Goal: Task Accomplishment & Management: Complete application form

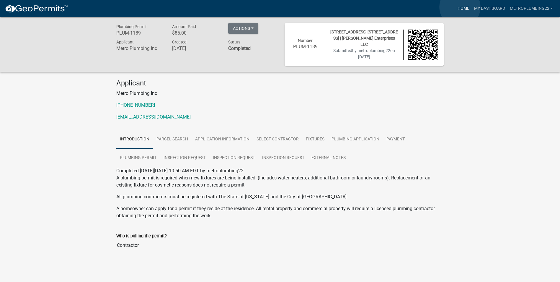
click at [460, 7] on link "Home" at bounding box center [463, 8] width 17 height 11
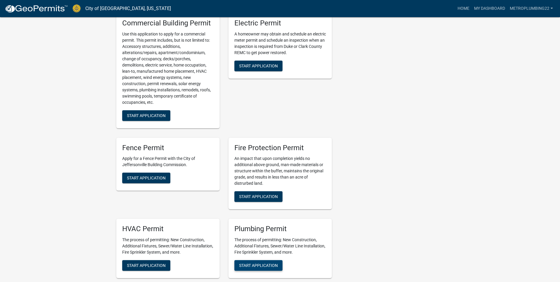
scroll to position [236, 0]
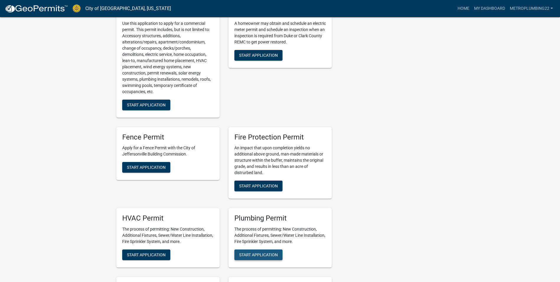
click at [258, 251] on button "Start Application" at bounding box center [258, 254] width 48 height 11
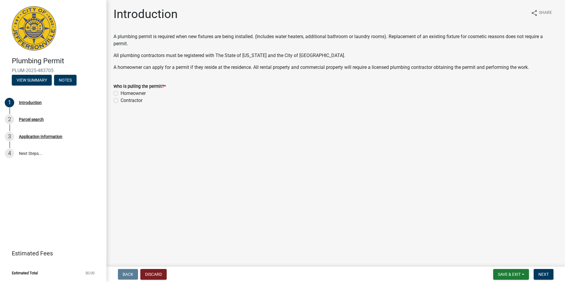
click at [120, 100] on label "Contractor" at bounding box center [131, 100] width 22 height 7
click at [120, 100] on input "Contractor" at bounding box center [122, 99] width 4 height 4
radio input "true"
click at [547, 270] on button "Next" at bounding box center [543, 274] width 20 height 11
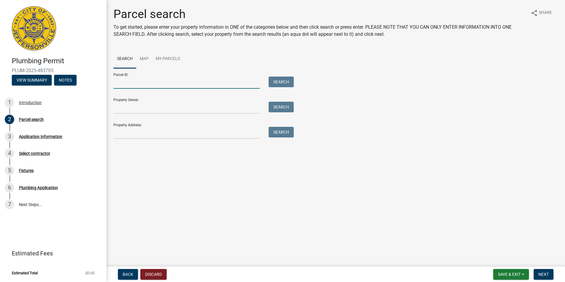
click at [125, 83] on input "Parcel ID:" at bounding box center [186, 82] width 146 height 12
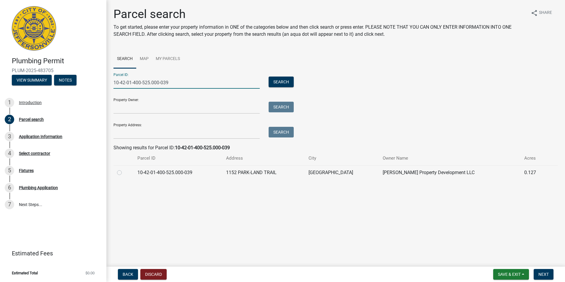
type input "10-42-01-400-525.000-039"
click at [124, 169] on label at bounding box center [124, 169] width 0 height 0
click at [124, 172] on input "radio" at bounding box center [126, 171] width 4 height 4
radio input "true"
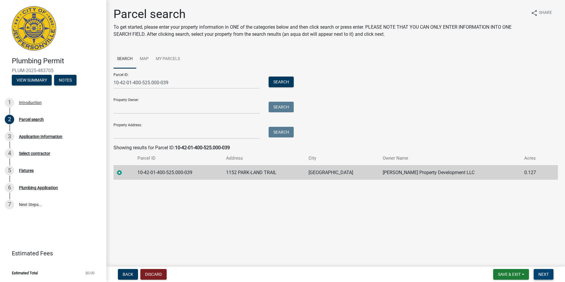
click at [546, 274] on span "Next" at bounding box center [543, 274] width 10 height 5
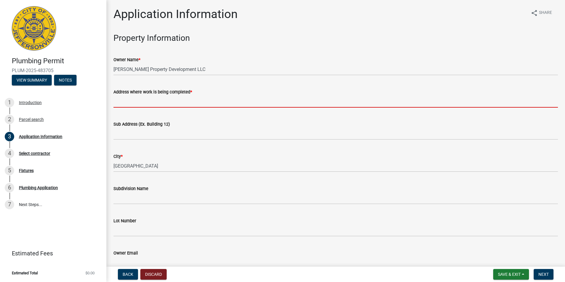
click at [184, 100] on input "Address where work is being completed *" at bounding box center [335, 101] width 444 height 12
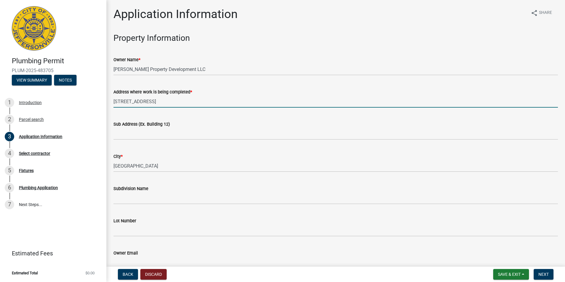
type input "1152 Parkland Trail"
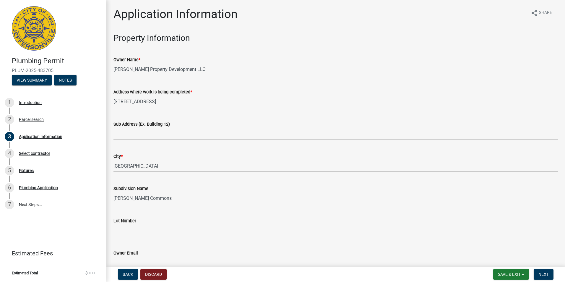
type input "Ellingsworth Commons"
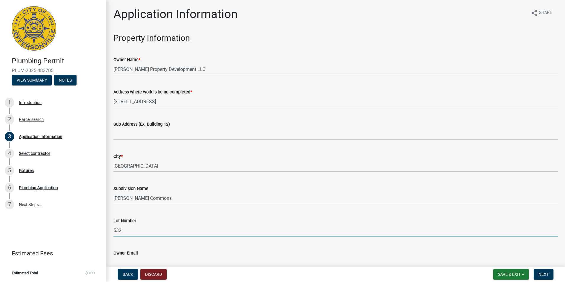
type input "532"
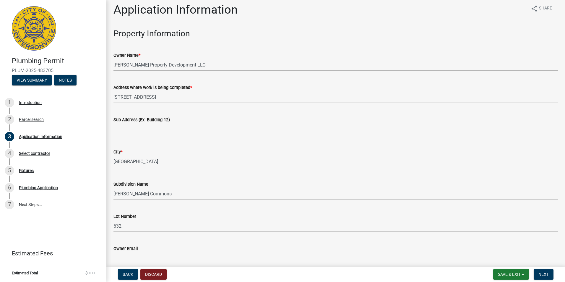
scroll to position [160, 0]
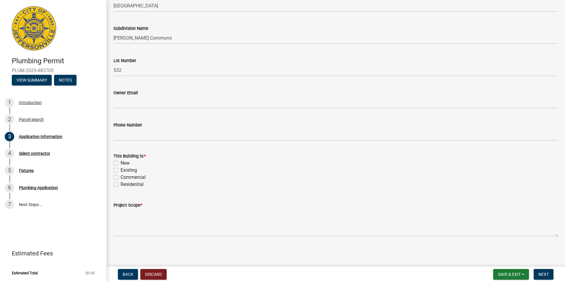
click at [120, 163] on label "New" at bounding box center [124, 162] width 9 height 7
click at [120, 163] on input "New" at bounding box center [122, 161] width 4 height 4
checkbox input "true"
checkbox input "false"
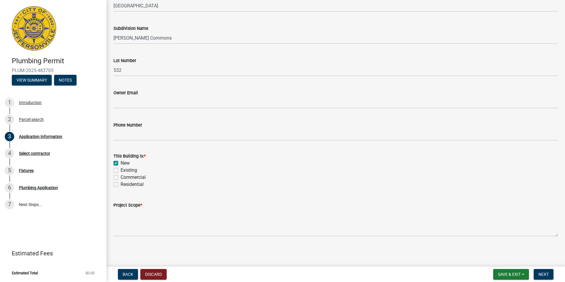
checkbox input "false"
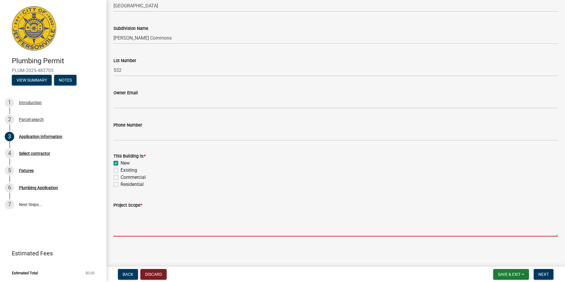
click at [149, 219] on textarea "Project Scope *" at bounding box center [335, 222] width 444 height 28
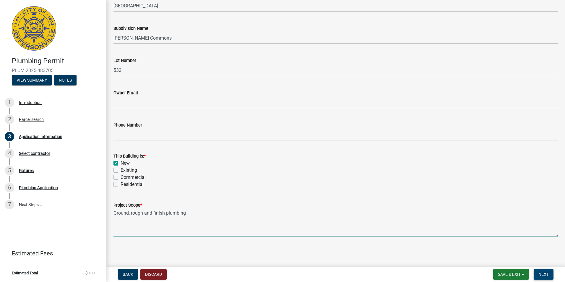
type textarea "Ground, rough and finish plumbing"
click at [546, 272] on span "Next" at bounding box center [543, 274] width 10 height 5
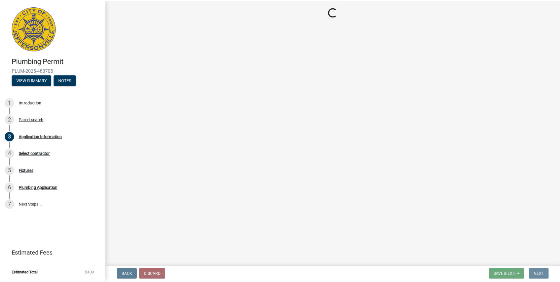
scroll to position [0, 0]
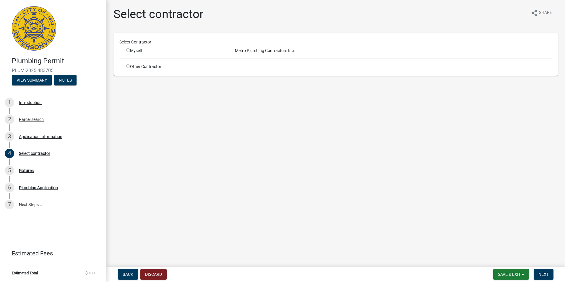
click at [126, 50] on input "radio" at bounding box center [128, 50] width 4 height 4
radio input "true"
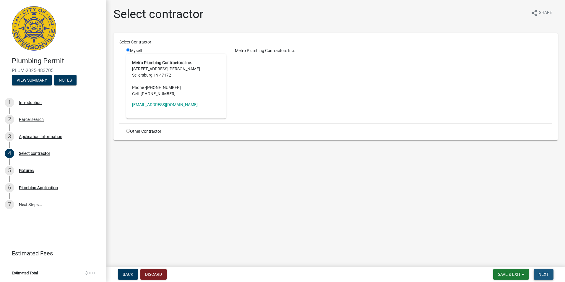
click at [547, 275] on span "Next" at bounding box center [543, 274] width 10 height 5
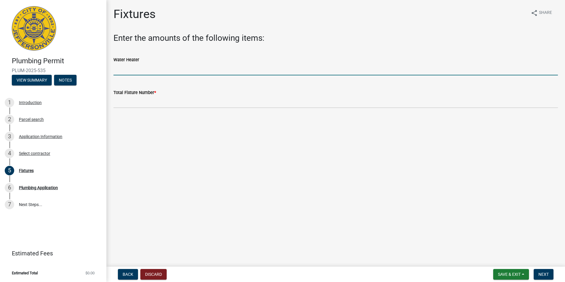
click at [137, 72] on input "text" at bounding box center [335, 69] width 444 height 12
type input "1"
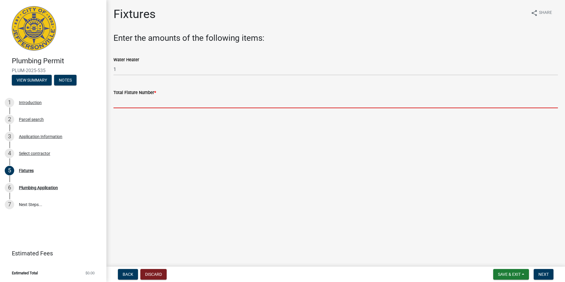
click at [140, 102] on input "text" at bounding box center [335, 102] width 444 height 12
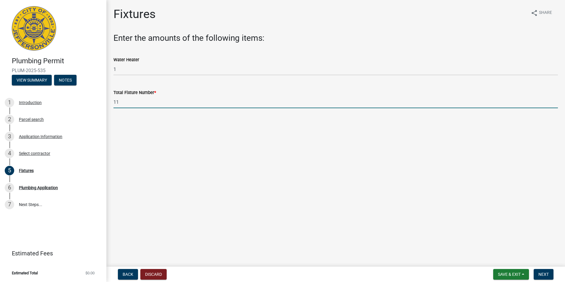
type input "11"
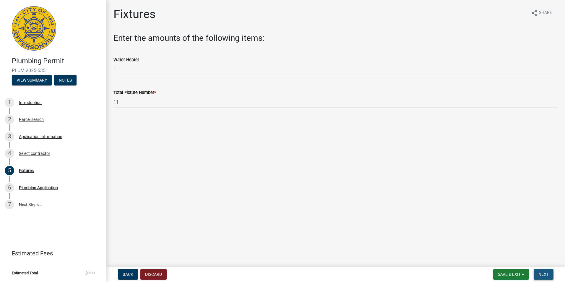
click at [542, 272] on span "Next" at bounding box center [543, 274] width 10 height 5
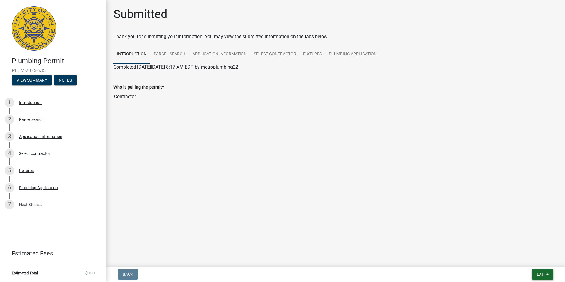
click at [540, 274] on span "Exit" at bounding box center [540, 274] width 9 height 5
click at [528, 260] on button "Save & Exit" at bounding box center [529, 259] width 47 height 14
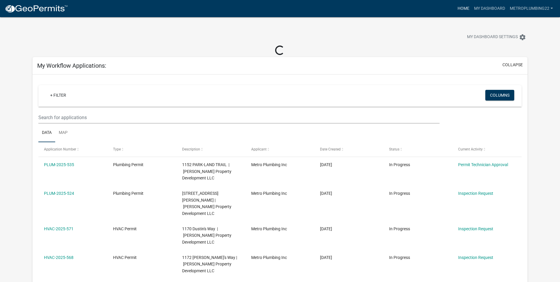
click at [463, 12] on link "Home" at bounding box center [463, 8] width 17 height 11
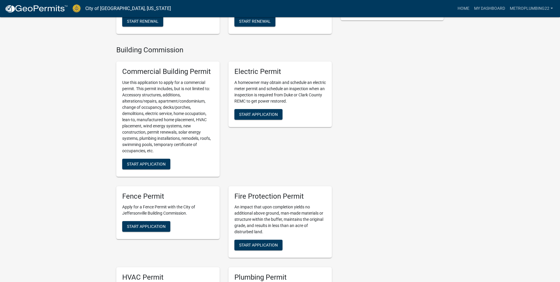
scroll to position [325, 0]
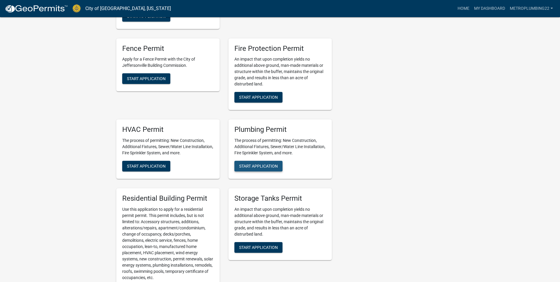
click at [263, 166] on span "Start Application" at bounding box center [258, 166] width 39 height 5
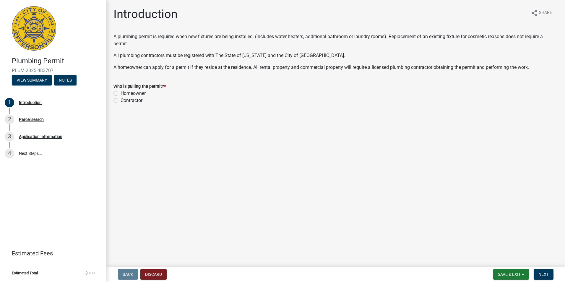
drag, startPoint x: 117, startPoint y: 100, endPoint x: 126, endPoint y: 114, distance: 17.1
click at [120, 101] on label "Contractor" at bounding box center [131, 100] width 22 height 7
click at [120, 101] on input "Contractor" at bounding box center [122, 99] width 4 height 4
radio input "true"
click at [548, 271] on button "Next" at bounding box center [543, 274] width 20 height 11
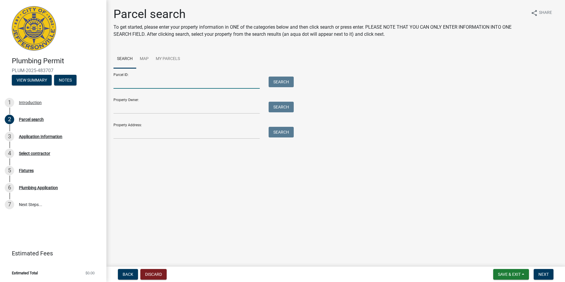
click at [146, 81] on input "Parcel ID:" at bounding box center [186, 82] width 146 height 12
type input "10-42-01-400-526.000-039"
click at [275, 83] on button "Search" at bounding box center [280, 81] width 25 height 11
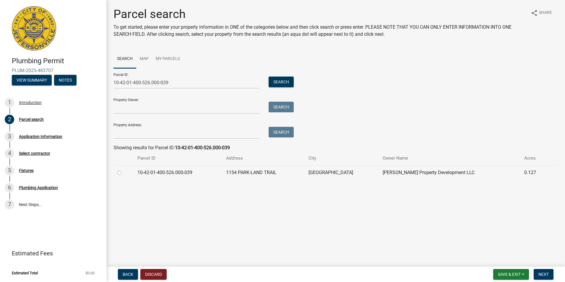
click at [124, 169] on label at bounding box center [124, 169] width 0 height 0
click at [124, 173] on input "radio" at bounding box center [126, 171] width 4 height 4
radio input "true"
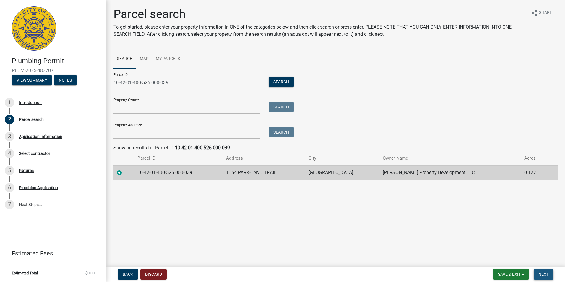
click at [546, 274] on span "Next" at bounding box center [543, 274] width 10 height 5
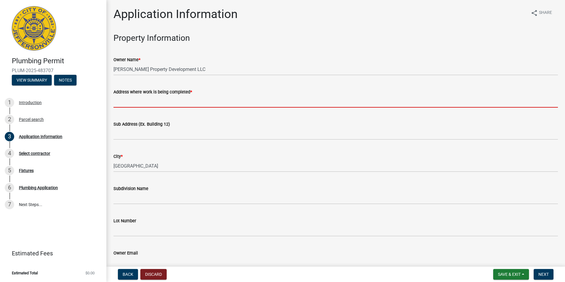
click at [116, 106] on input "Address where work is being completed *" at bounding box center [335, 101] width 444 height 12
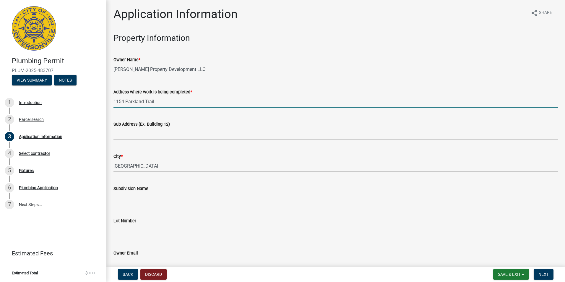
type input "1154 Parkland Trail"
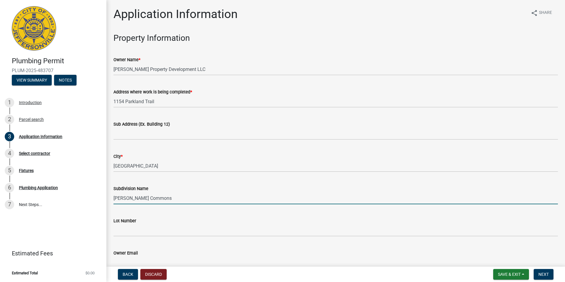
type input "Ellingsworth Commons"
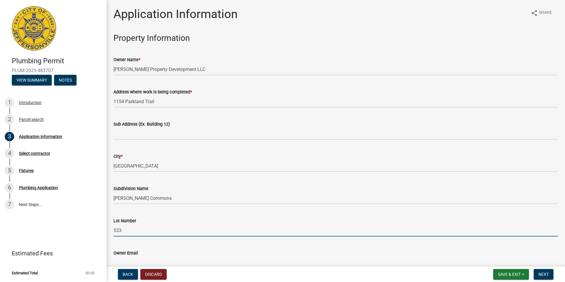
type input "533"
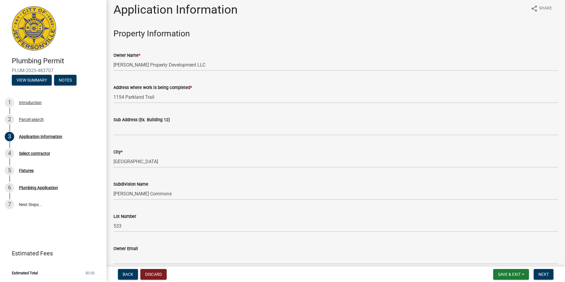
scroll to position [160, 0]
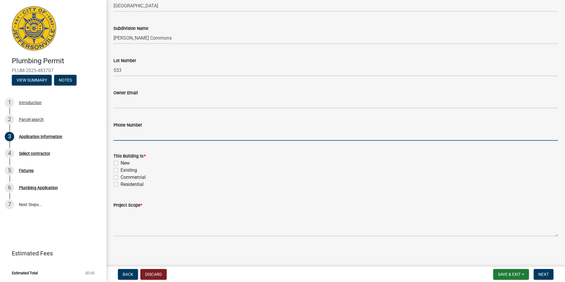
click at [117, 166] on div "New" at bounding box center [335, 162] width 444 height 7
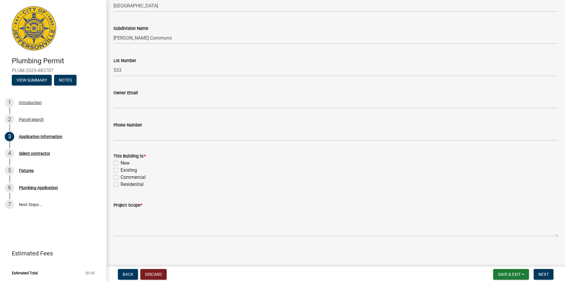
drag, startPoint x: 117, startPoint y: 162, endPoint x: 133, endPoint y: 194, distance: 35.5
click at [120, 162] on label "New" at bounding box center [124, 162] width 9 height 7
click at [120, 162] on input "New" at bounding box center [122, 161] width 4 height 4
checkbox input "true"
checkbox input "false"
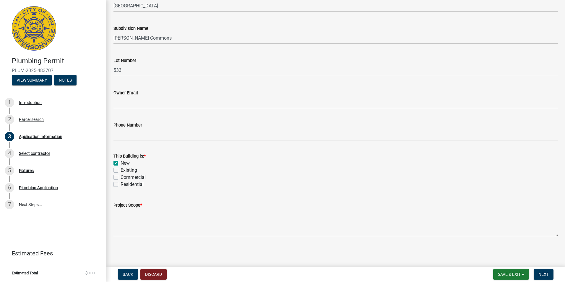
checkbox input "false"
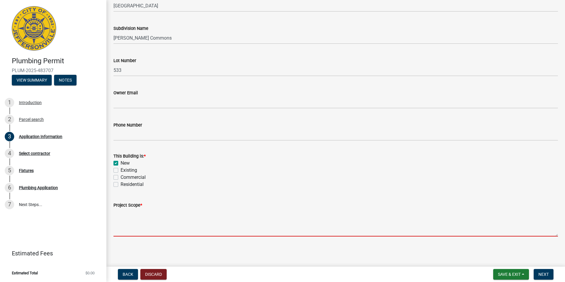
click at [140, 219] on textarea "Project Scope *" at bounding box center [335, 222] width 444 height 28
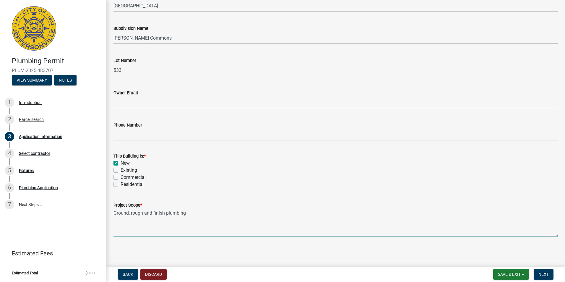
type textarea "Ground, rough and finish plumbing"
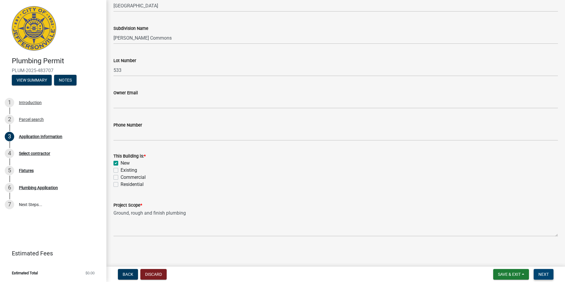
click at [542, 273] on span "Next" at bounding box center [543, 274] width 10 height 5
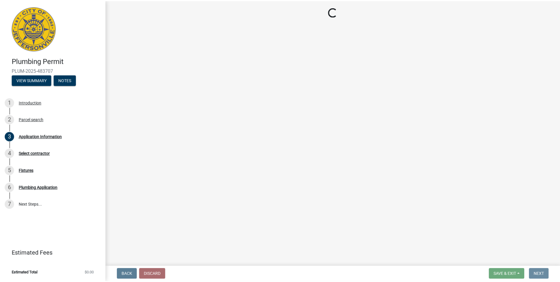
scroll to position [0, 0]
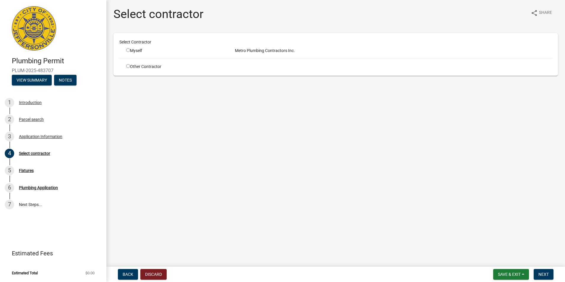
click at [127, 50] on input "radio" at bounding box center [128, 50] width 4 height 4
radio input "true"
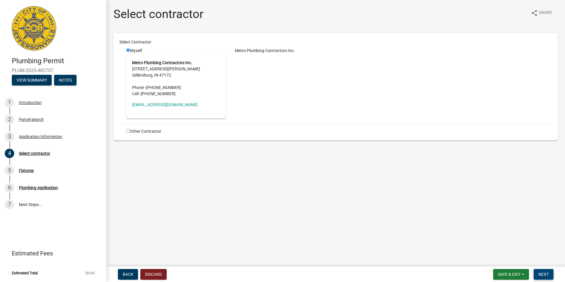
click at [542, 273] on span "Next" at bounding box center [543, 274] width 10 height 5
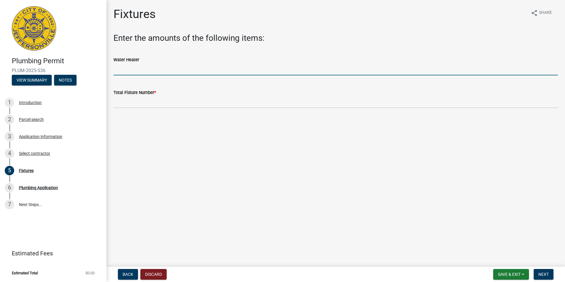
click at [153, 72] on input "text" at bounding box center [335, 69] width 444 height 12
type input "1"
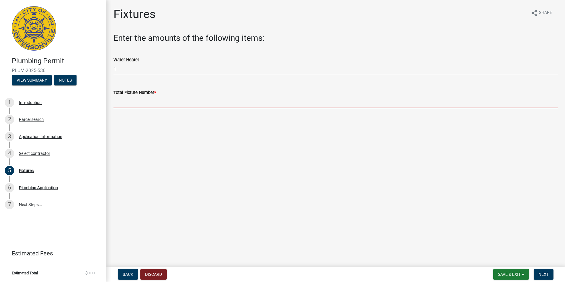
click at [151, 106] on input "text" at bounding box center [335, 102] width 444 height 12
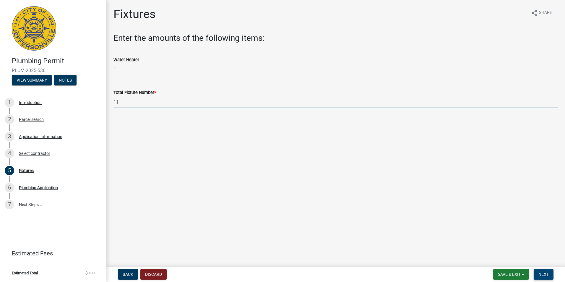
type input "11"
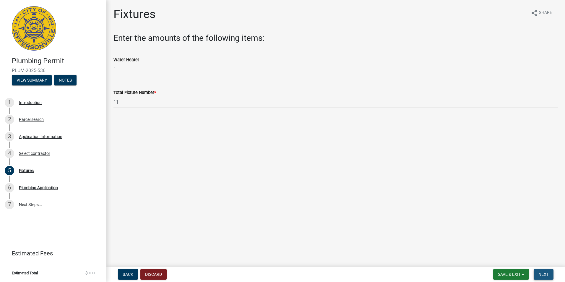
click at [545, 274] on span "Next" at bounding box center [543, 274] width 10 height 5
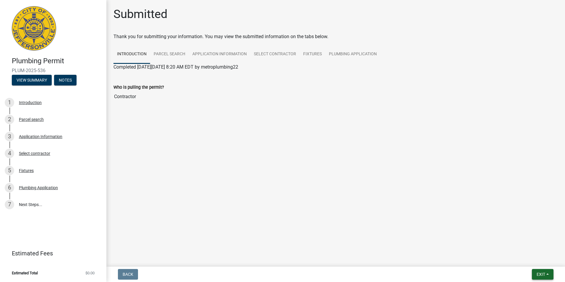
click at [536, 271] on button "Exit" at bounding box center [543, 274] width 22 height 11
click at [523, 255] on button "Save & Exit" at bounding box center [529, 259] width 47 height 14
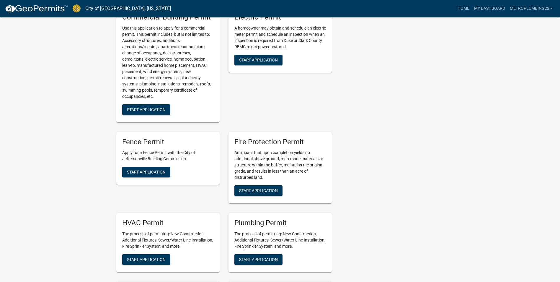
scroll to position [266, 0]
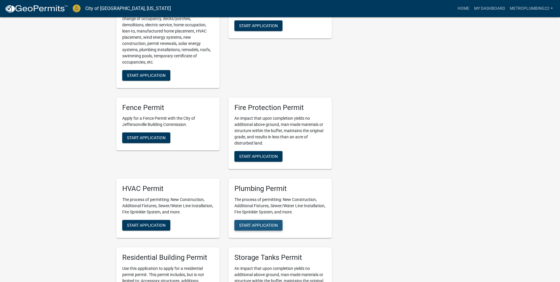
click at [273, 224] on span "Start Application" at bounding box center [258, 225] width 39 height 5
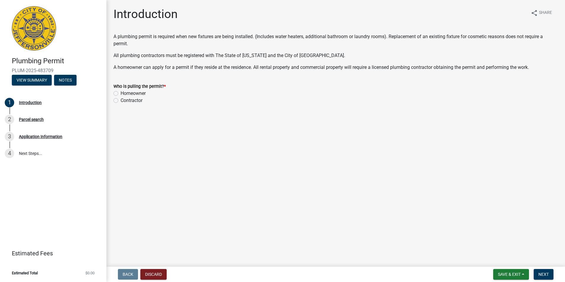
click at [120, 99] on label "Contractor" at bounding box center [131, 100] width 22 height 7
click at [120, 99] on input "Contractor" at bounding box center [122, 99] width 4 height 4
radio input "true"
drag, startPoint x: 545, startPoint y: 269, endPoint x: 545, endPoint y: 275, distance: 5.9
click at [545, 272] on button "Next" at bounding box center [543, 274] width 20 height 11
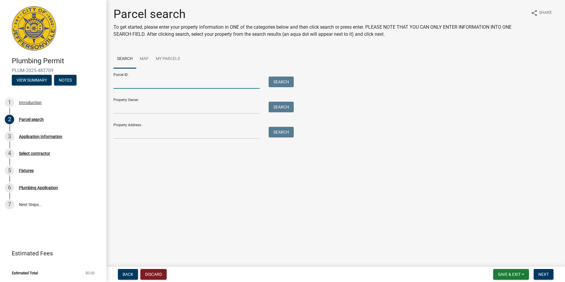
click at [145, 81] on input "Parcel ID:" at bounding box center [186, 82] width 146 height 12
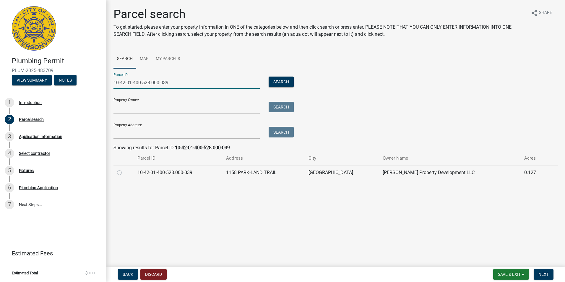
type input "10-42-01-400-528.000-039"
click at [124, 169] on label at bounding box center [124, 169] width 0 height 0
click at [124, 173] on input "radio" at bounding box center [126, 171] width 4 height 4
radio input "true"
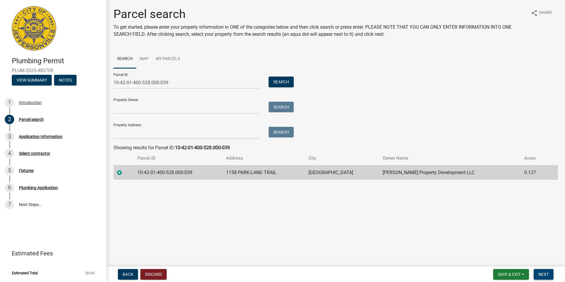
click at [546, 274] on span "Next" at bounding box center [543, 274] width 10 height 5
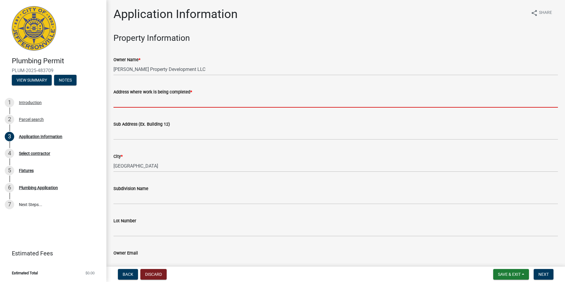
drag, startPoint x: 150, startPoint y: 105, endPoint x: 146, endPoint y: 107, distance: 3.7
click at [147, 106] on input "Address where work is being completed *" at bounding box center [335, 101] width 444 height 12
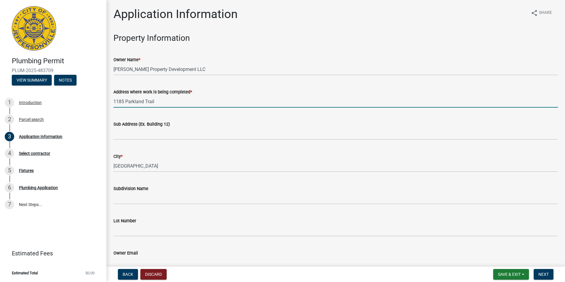
type input "1185 Parkland Trail"
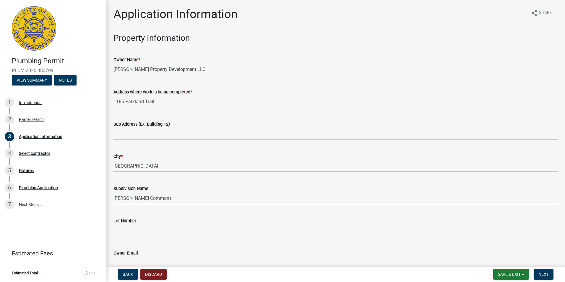
type input "Ellingsworth Commons"
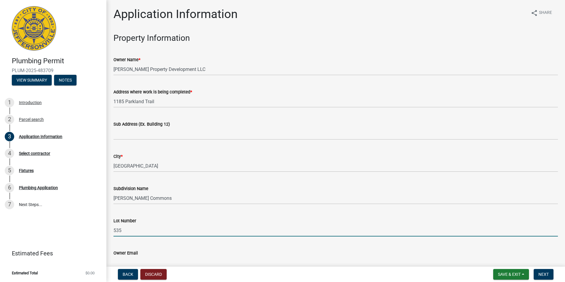
type input "535"
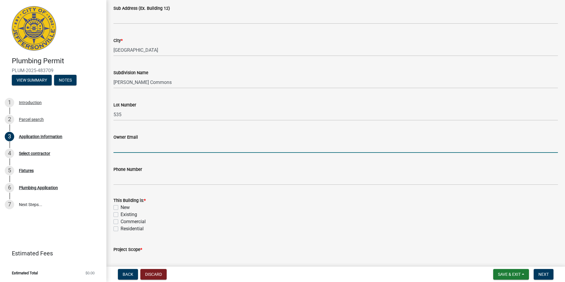
scroll to position [152, 0]
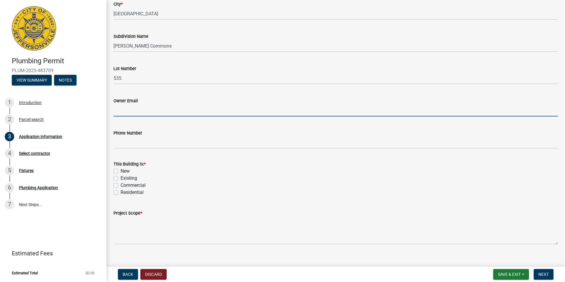
click at [117, 174] on div "New" at bounding box center [335, 170] width 444 height 7
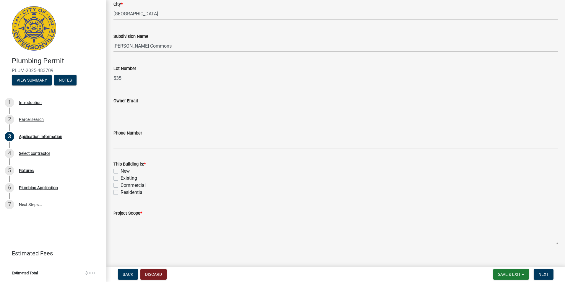
click at [120, 172] on label "New" at bounding box center [124, 170] width 9 height 7
click at [120, 171] on input "New" at bounding box center [122, 169] width 4 height 4
checkbox input "true"
checkbox input "false"
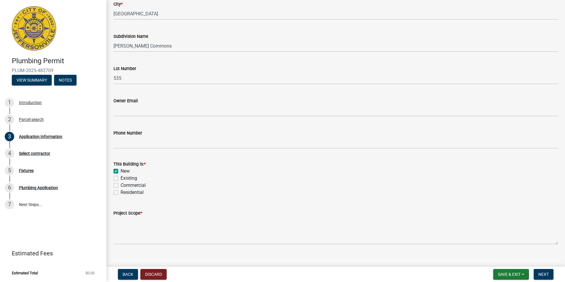
checkbox input "false"
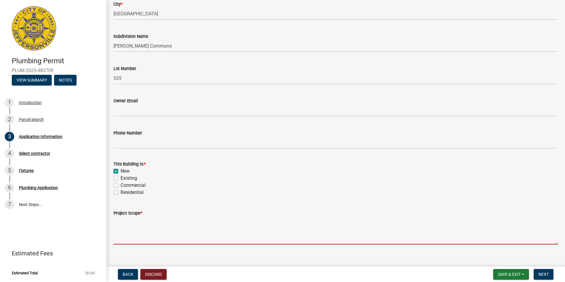
click at [136, 233] on textarea "Project Scope *" at bounding box center [335, 230] width 444 height 28
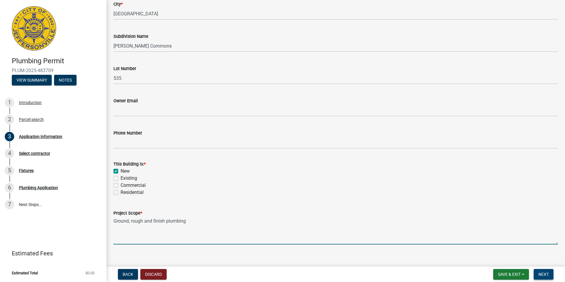
type textarea "Ground, rough and finish plumbing"
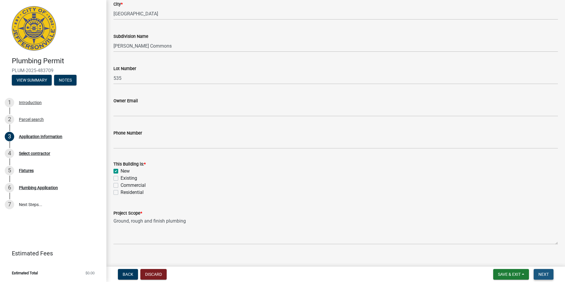
click at [541, 273] on span "Next" at bounding box center [543, 274] width 10 height 5
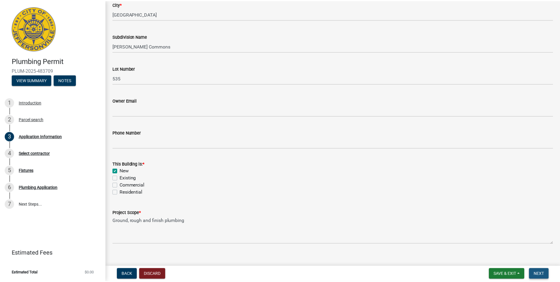
scroll to position [0, 0]
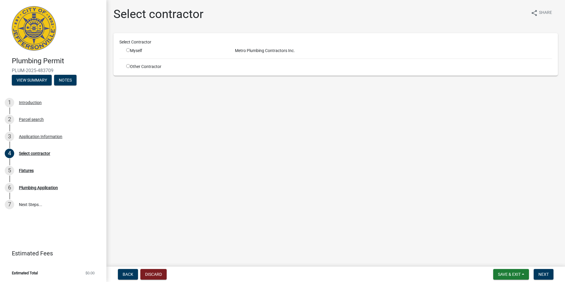
click at [126, 51] on input "radio" at bounding box center [128, 50] width 4 height 4
radio input "true"
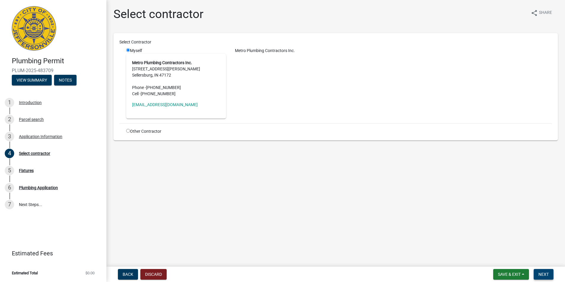
click at [542, 273] on span "Next" at bounding box center [543, 274] width 10 height 5
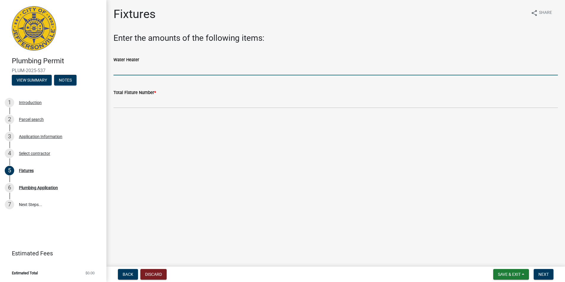
click at [157, 71] on input "text" at bounding box center [335, 69] width 444 height 12
type input "1"
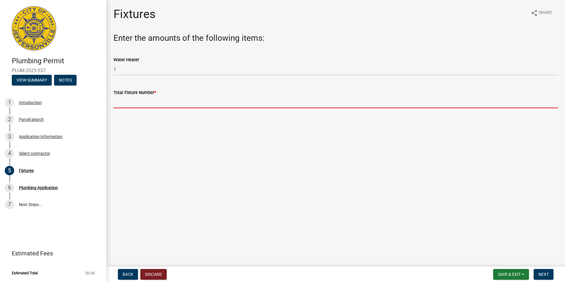
click at [128, 96] on input "text" at bounding box center [335, 102] width 444 height 12
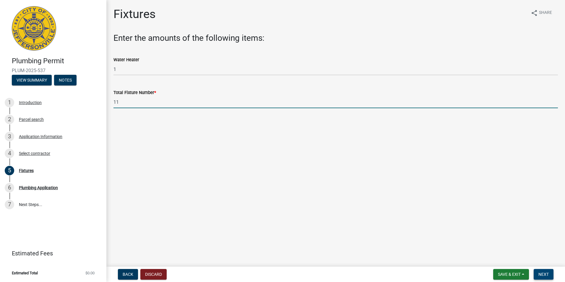
type input "11"
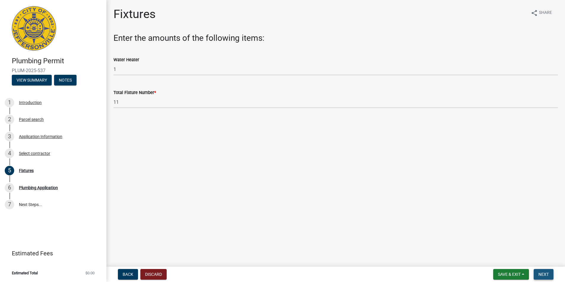
click at [543, 273] on span "Next" at bounding box center [543, 274] width 10 height 5
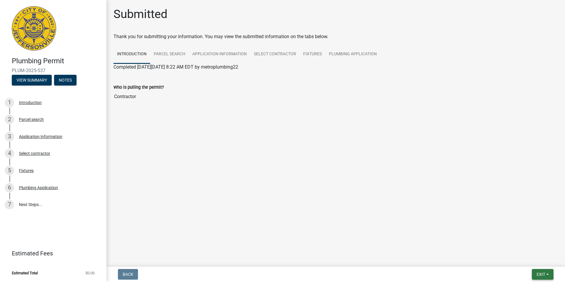
click at [543, 273] on span "Exit" at bounding box center [540, 274] width 9 height 5
click at [530, 259] on button "Save & Exit" at bounding box center [529, 259] width 47 height 14
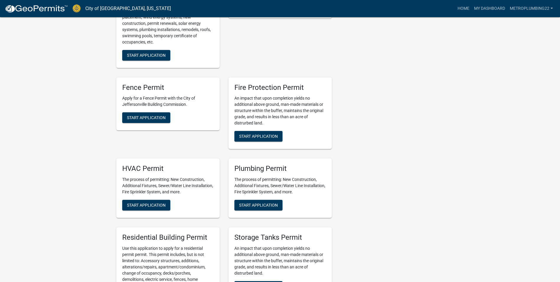
scroll to position [295, 0]
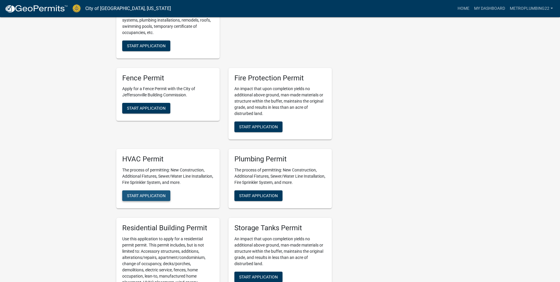
click at [155, 198] on span "Start Application" at bounding box center [146, 195] width 39 height 5
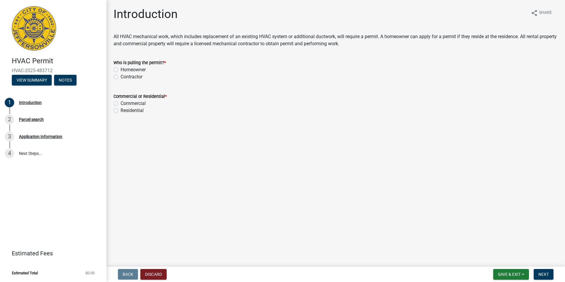
click at [120, 77] on label "Contractor" at bounding box center [131, 76] width 22 height 7
click at [120, 77] on input "Contractor" at bounding box center [122, 75] width 4 height 4
radio input "true"
drag, startPoint x: 115, startPoint y: 110, endPoint x: 123, endPoint y: 113, distance: 9.3
click at [120, 111] on label "Residential" at bounding box center [131, 110] width 23 height 7
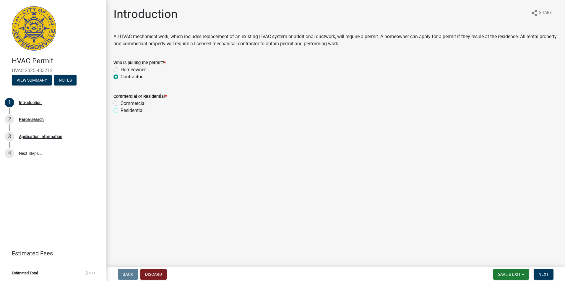
click at [120, 111] on input "Residential" at bounding box center [122, 109] width 4 height 4
radio input "true"
click at [539, 273] on span "Next" at bounding box center [543, 274] width 10 height 5
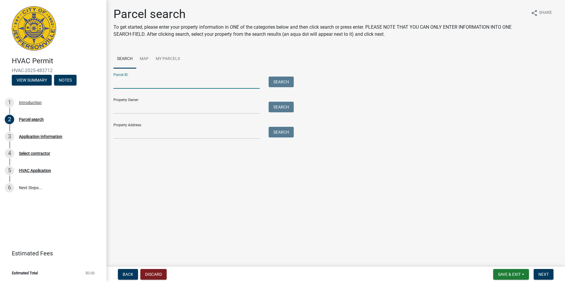
click at [166, 84] on input "Parcel ID:" at bounding box center [186, 82] width 146 height 12
type input "10-42-01-400-603.000-039"
click at [289, 83] on button "Search" at bounding box center [280, 81] width 25 height 11
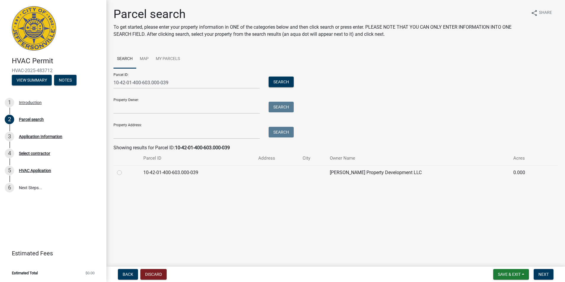
click at [124, 169] on label at bounding box center [124, 169] width 0 height 0
click at [124, 173] on input "radio" at bounding box center [126, 171] width 4 height 4
radio input "true"
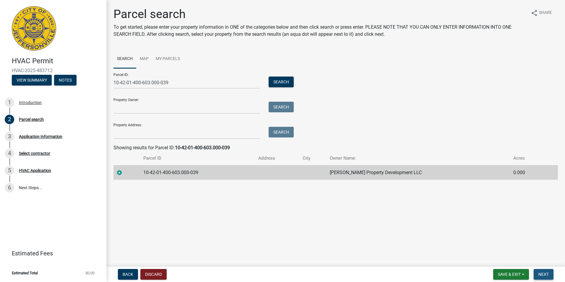
click at [547, 273] on span "Next" at bounding box center [543, 274] width 10 height 5
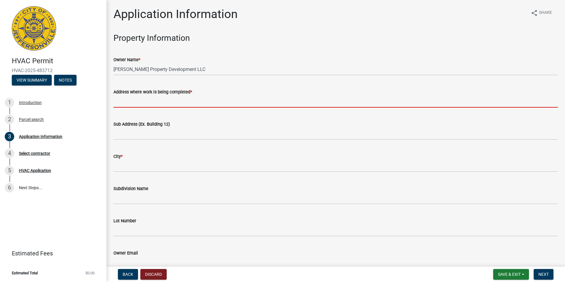
click at [153, 102] on input "Address where work is being completed *" at bounding box center [335, 101] width 444 height 12
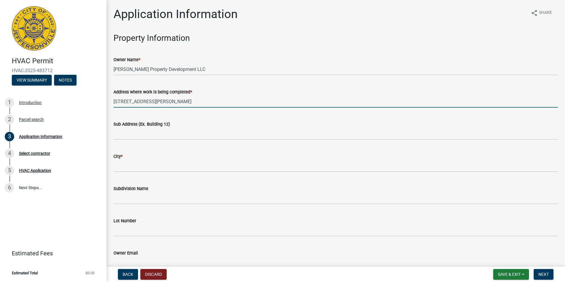
type input "1166 Dustin's Way"
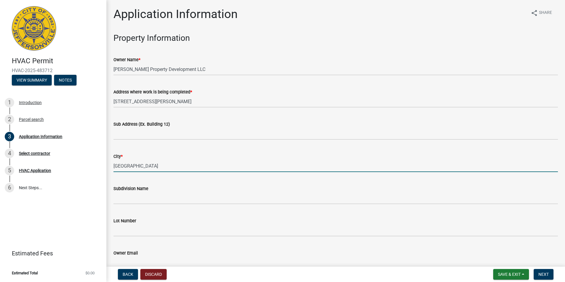
type input "Jeffersonville"
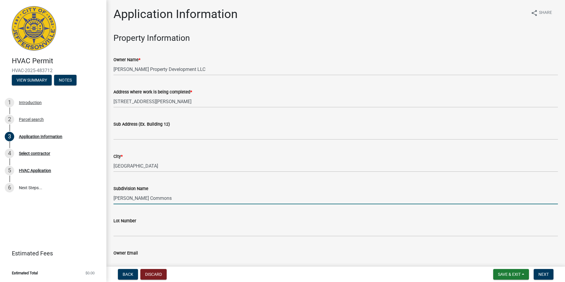
type input "Ellingsworth Commons"
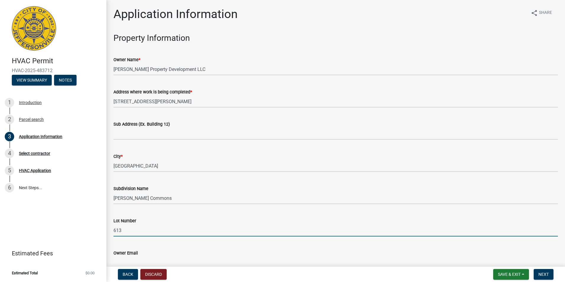
type input "613"
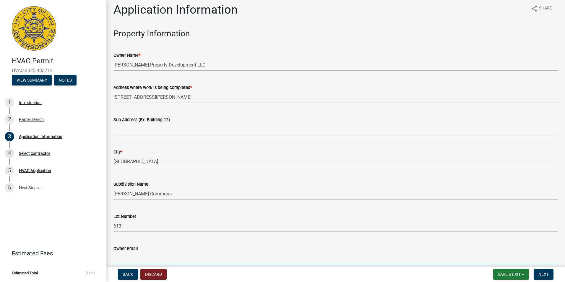
scroll to position [152, 0]
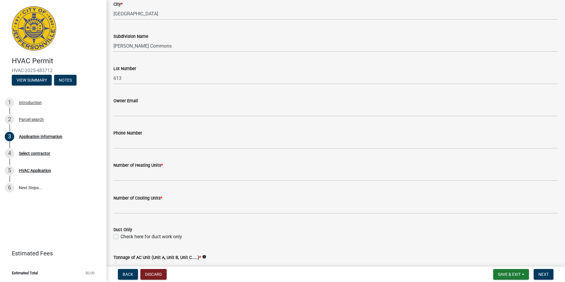
click at [149, 181] on wm-data-entity-input "Number of Heating Units *" at bounding box center [335, 169] width 444 height 33
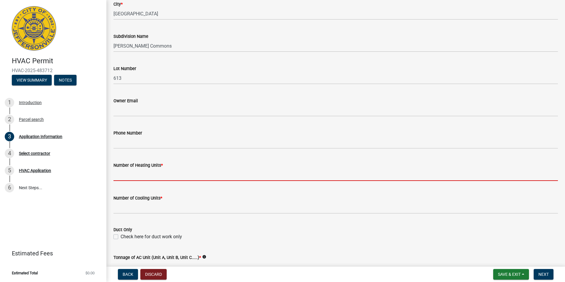
click at [146, 178] on input "text" at bounding box center [335, 175] width 444 height 12
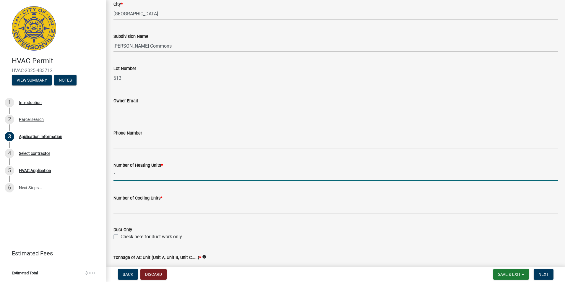
type input "1"
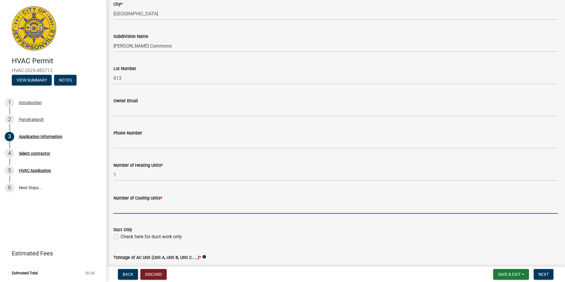
click at [141, 209] on input "text" at bounding box center [335, 207] width 444 height 12
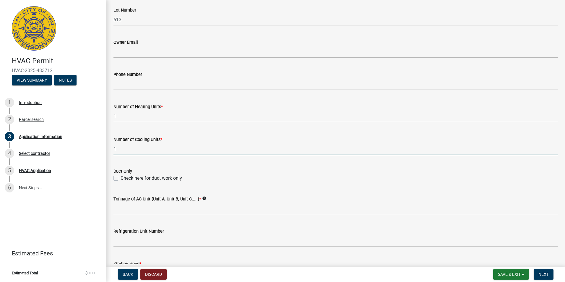
scroll to position [211, 0]
type input "1"
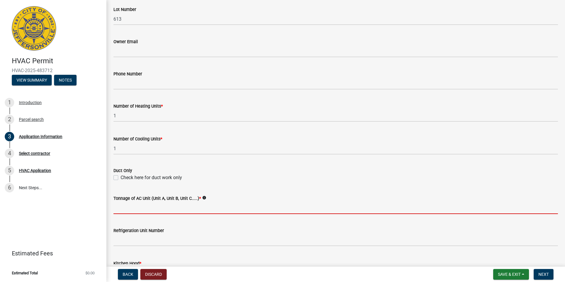
click at [142, 209] on input "Tonnage of AC Unit (Unit A, Unit B, Unit C.....) *" at bounding box center [335, 208] width 444 height 12
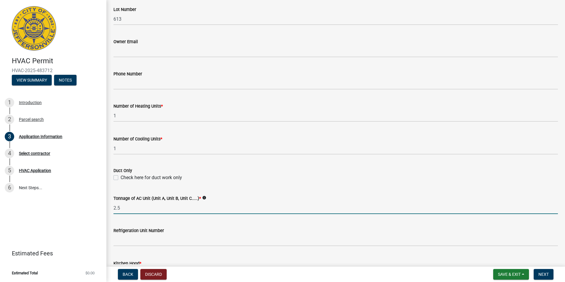
type input "2.5"
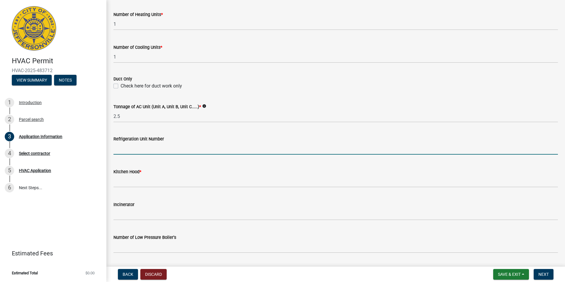
scroll to position [329, 0]
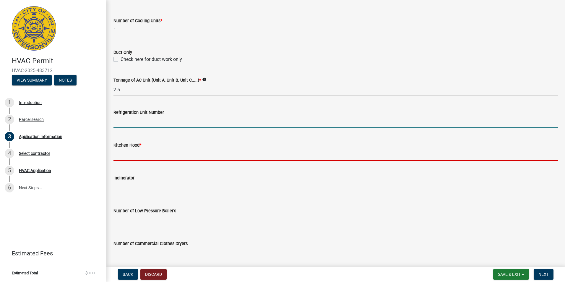
click at [133, 157] on input "text" at bounding box center [335, 155] width 444 height 12
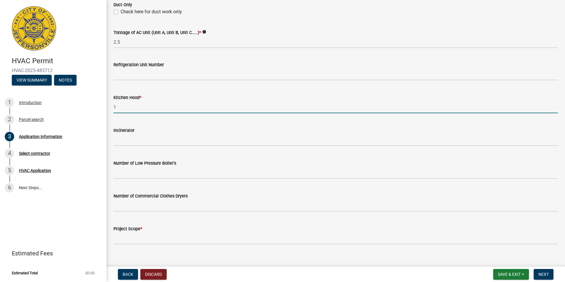
scroll to position [385, 0]
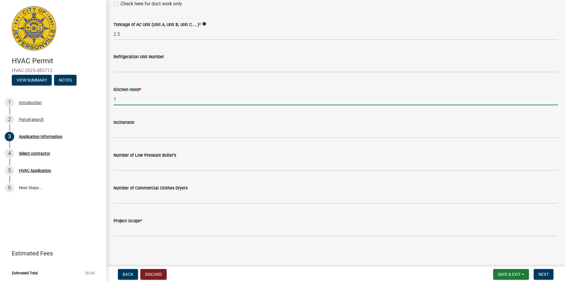
type input "1"
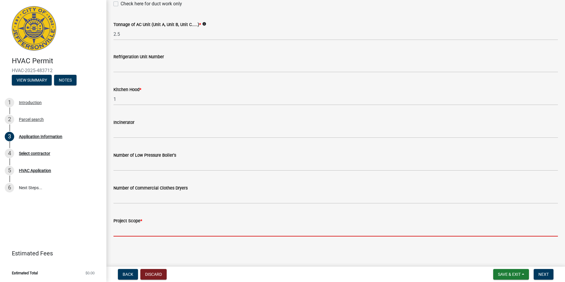
click at [152, 231] on input "Project Scope *" at bounding box center [335, 230] width 444 height 12
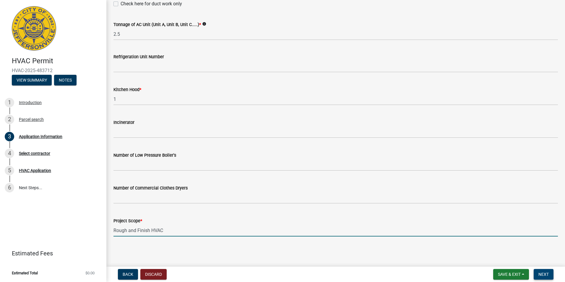
type input "Rough and Finish HVAC"
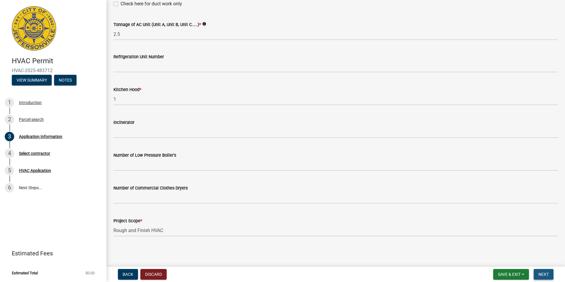
click at [546, 274] on span "Next" at bounding box center [543, 274] width 10 height 5
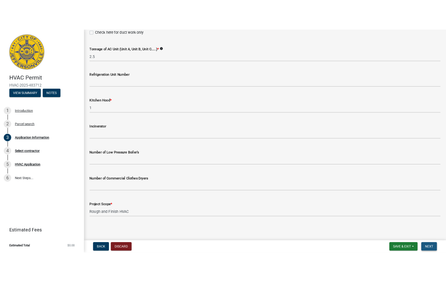
scroll to position [0, 0]
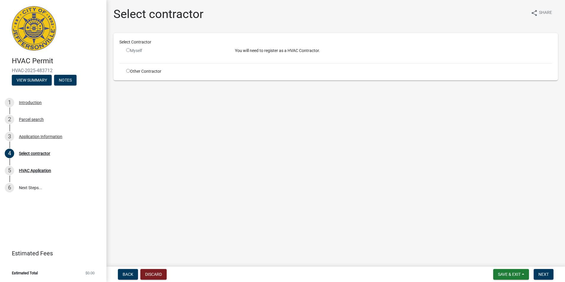
click at [126, 71] on input "radio" at bounding box center [128, 71] width 4 height 4
radio input "true"
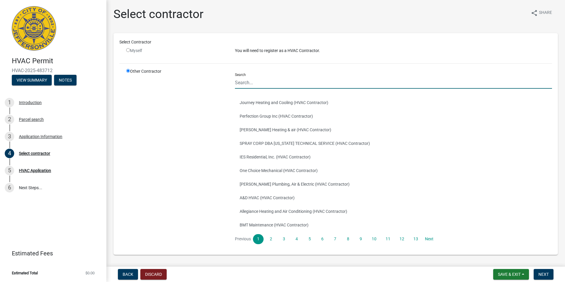
click at [242, 84] on input "Search" at bounding box center [393, 82] width 317 height 12
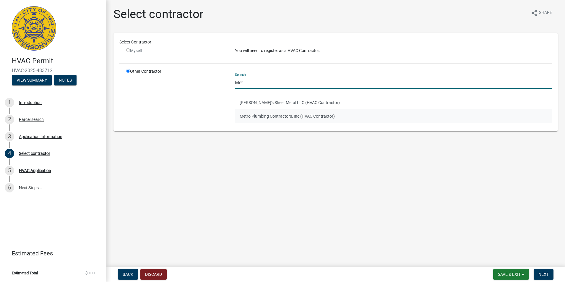
type input "Met"
drag, startPoint x: 257, startPoint y: 117, endPoint x: 269, endPoint y: 118, distance: 11.6
click at [258, 117] on button "Metro Plumbing Contractors, Inc (HVAC Contractor)" at bounding box center [393, 116] width 317 height 14
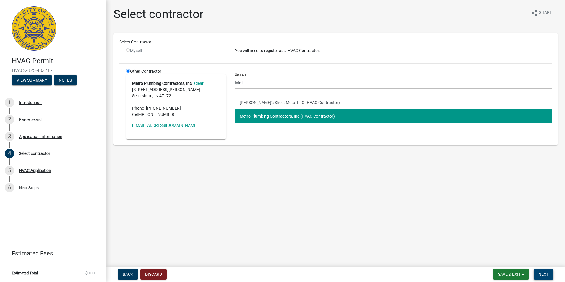
click at [544, 274] on span "Next" at bounding box center [543, 274] width 10 height 5
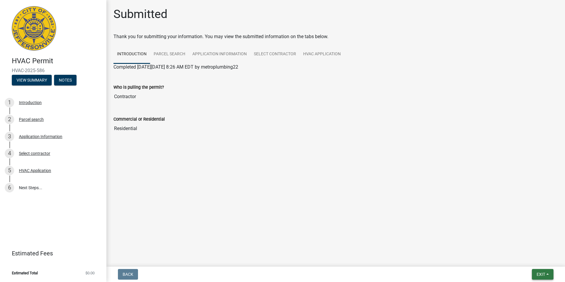
click at [544, 274] on span "Exit" at bounding box center [540, 274] width 9 height 5
click at [536, 260] on button "Save & Exit" at bounding box center [529, 259] width 47 height 14
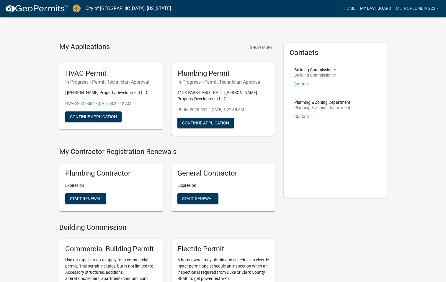
click at [371, 5] on link "My Dashboard" at bounding box center [376, 8] width 36 height 11
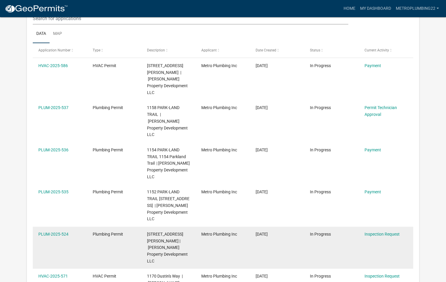
scroll to position [78, 0]
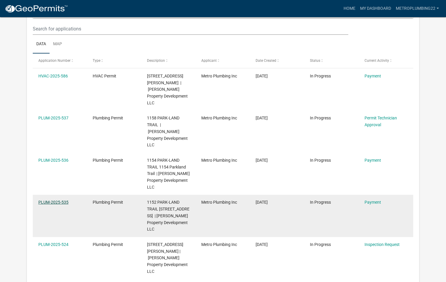
click at [52, 200] on link "PLUM-2025-535" at bounding box center [53, 202] width 30 height 5
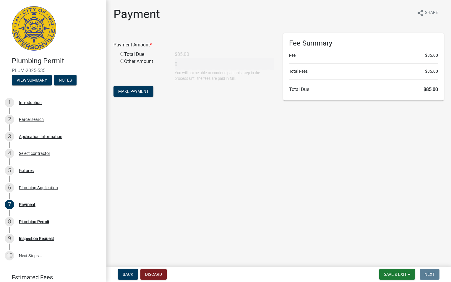
drag, startPoint x: 122, startPoint y: 54, endPoint x: 127, endPoint y: 65, distance: 11.9
click at [122, 55] on input "radio" at bounding box center [122, 54] width 4 height 4
radio input "true"
type input "85"
click at [137, 90] on span "Make Payment" at bounding box center [133, 91] width 30 height 5
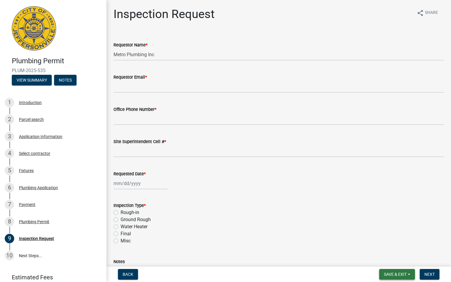
click at [392, 273] on span "Save & Exit" at bounding box center [395, 274] width 23 height 5
click at [388, 259] on button "Save & Exit" at bounding box center [390, 259] width 47 height 14
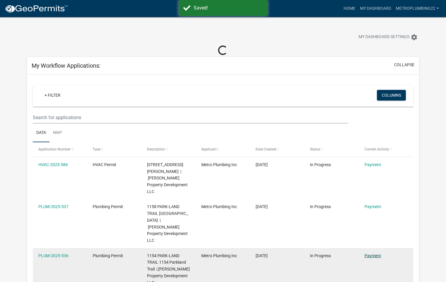
click at [373, 253] on link "Payment" at bounding box center [373, 255] width 17 height 5
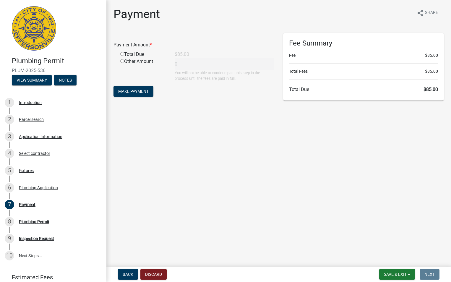
click at [123, 53] on input "radio" at bounding box center [122, 54] width 4 height 4
radio input "true"
type input "85"
click at [134, 90] on span "Make Payment" at bounding box center [133, 91] width 30 height 5
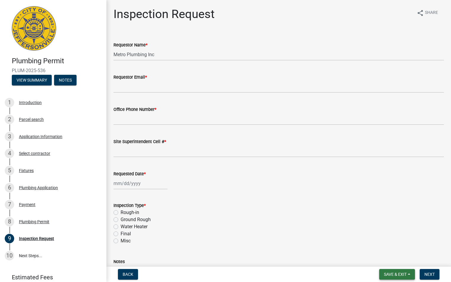
click at [402, 273] on span "Save & Exit" at bounding box center [395, 274] width 23 height 5
click at [399, 258] on button "Save & Exit" at bounding box center [390, 259] width 47 height 14
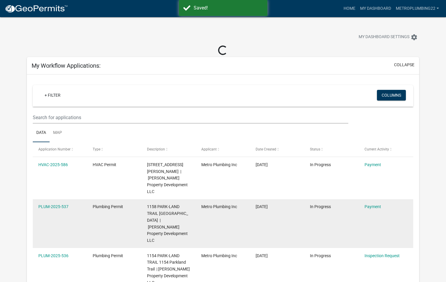
click at [381, 203] on div "Payment" at bounding box center [386, 206] width 43 height 7
click at [379, 204] on link "Payment" at bounding box center [373, 206] width 17 height 5
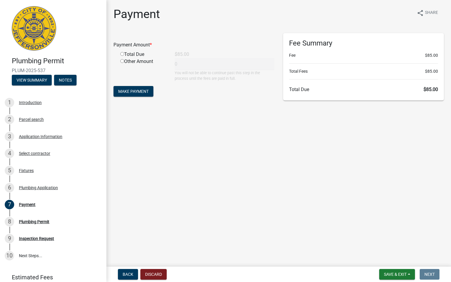
click at [123, 55] on input "radio" at bounding box center [122, 54] width 4 height 4
radio input "true"
type input "85"
click at [136, 93] on span "Make Payment" at bounding box center [133, 91] width 30 height 5
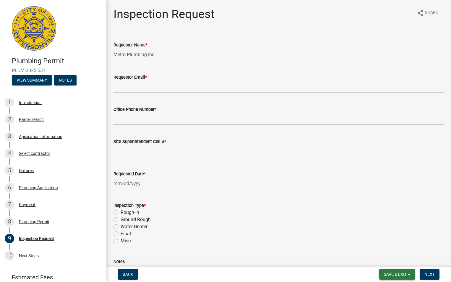
click at [401, 274] on span "Save & Exit" at bounding box center [395, 274] width 23 height 5
click at [394, 259] on button "Save & Exit" at bounding box center [390, 259] width 47 height 14
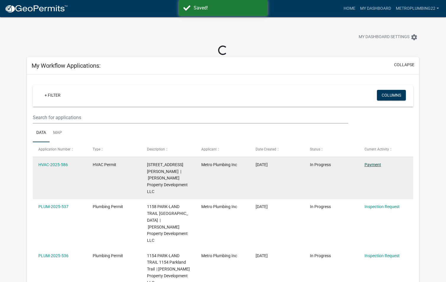
click at [377, 163] on link "Payment" at bounding box center [373, 164] width 17 height 5
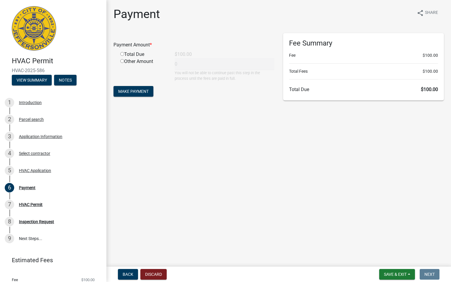
click at [121, 55] on input "radio" at bounding box center [122, 54] width 4 height 4
radio input "true"
type input "100"
drag, startPoint x: 145, startPoint y: 89, endPoint x: 147, endPoint y: 103, distance: 14.6
click at [146, 92] on span "Make Payment" at bounding box center [133, 91] width 30 height 5
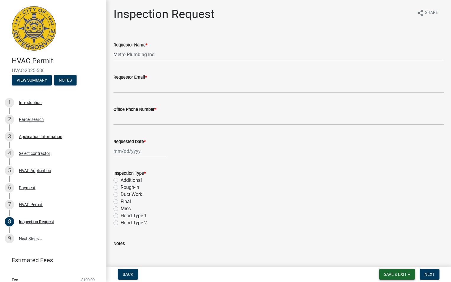
click at [387, 272] on span "Save & Exit" at bounding box center [395, 274] width 23 height 5
click at [386, 261] on button "Save & Exit" at bounding box center [390, 259] width 47 height 14
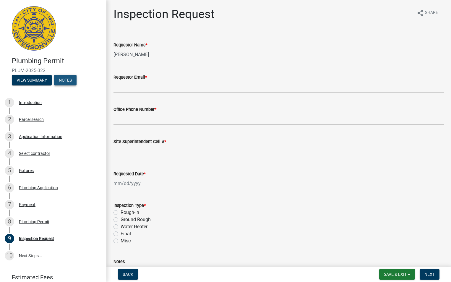
click at [66, 81] on button "Notes" at bounding box center [65, 80] width 22 height 11
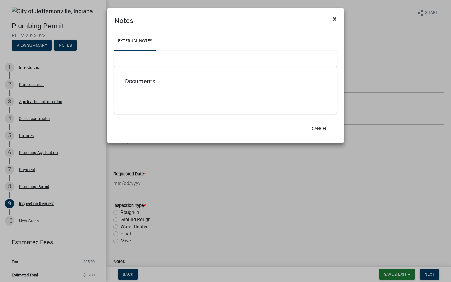
drag, startPoint x: 335, startPoint y: 19, endPoint x: 330, endPoint y: 21, distance: 5.3
click at [332, 20] on button "×" at bounding box center [334, 19] width 13 height 17
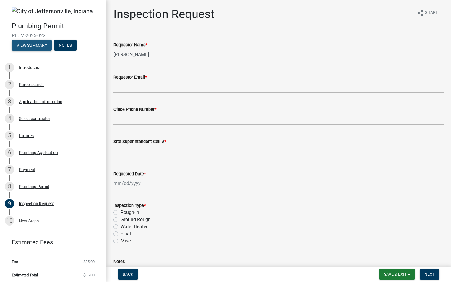
click at [49, 47] on button "View Summary" at bounding box center [32, 45] width 40 height 11
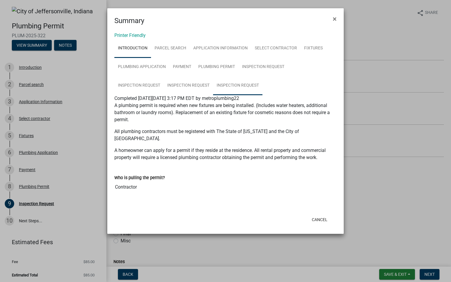
click at [213, 84] on link "Inspection Request" at bounding box center [237, 85] width 49 height 19
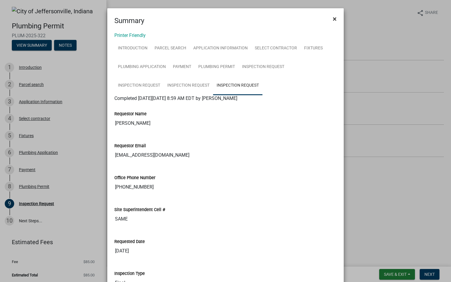
click at [333, 17] on span "×" at bounding box center [335, 19] width 4 height 8
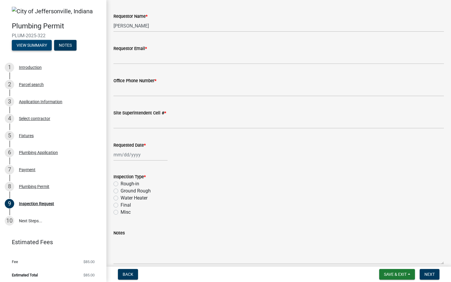
scroll to position [56, 0]
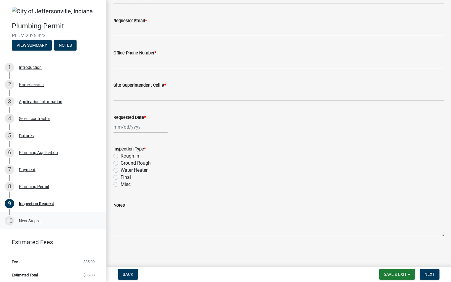
click at [31, 221] on link "10 Next Steps..." at bounding box center [53, 220] width 106 height 17
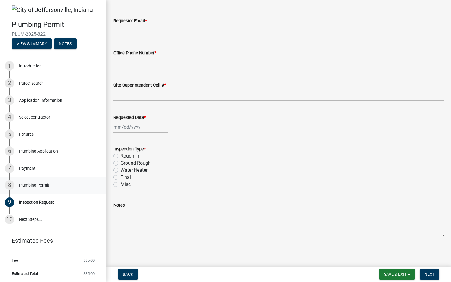
scroll to position [2, 0]
click at [27, 41] on button "View Summary" at bounding box center [32, 43] width 40 height 11
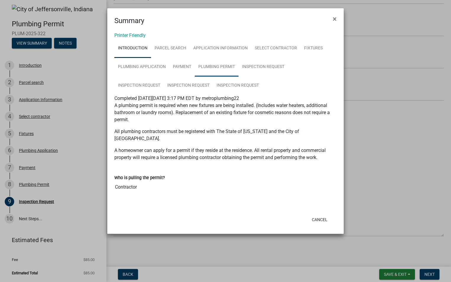
click at [216, 67] on link "Plumbing Permit" at bounding box center [217, 67] width 44 height 19
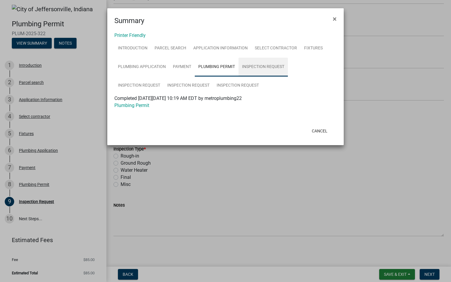
click at [252, 66] on link "Inspection Request" at bounding box center [262, 67] width 49 height 19
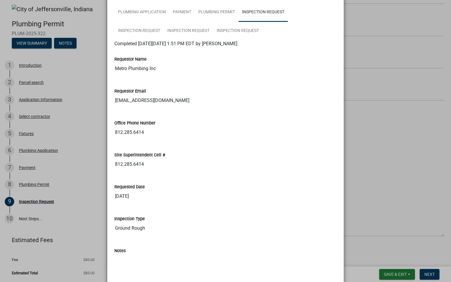
scroll to position [30, 0]
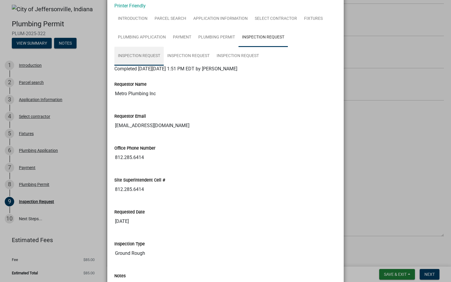
click at [164, 47] on link "Inspection Request" at bounding box center [138, 56] width 49 height 19
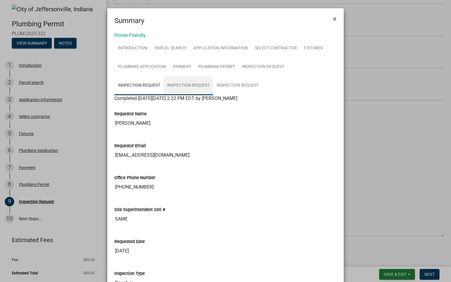
click at [164, 86] on link "Inspection Request" at bounding box center [188, 85] width 49 height 19
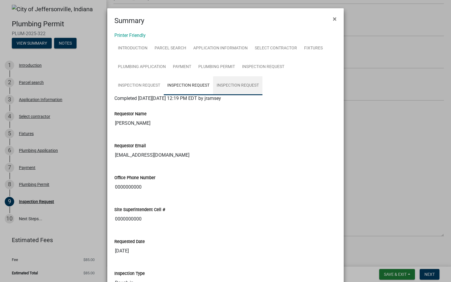
click at [213, 87] on link "Inspection Request" at bounding box center [237, 85] width 49 height 19
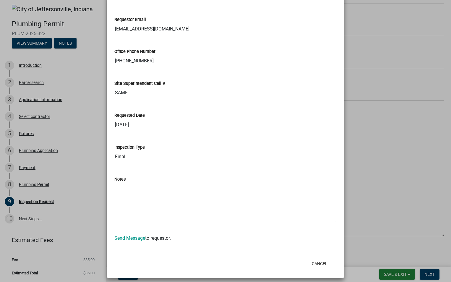
scroll to position [130, 0]
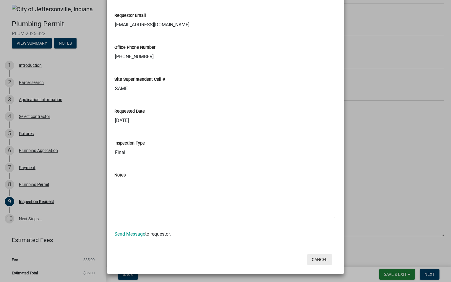
click at [313, 260] on button "Cancel" at bounding box center [319, 259] width 25 height 11
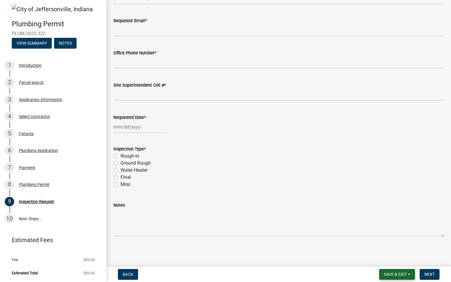
click at [402, 277] on button "Save & Exit" at bounding box center [397, 274] width 36 height 11
click at [396, 259] on button "Save & Exit" at bounding box center [390, 259] width 47 height 14
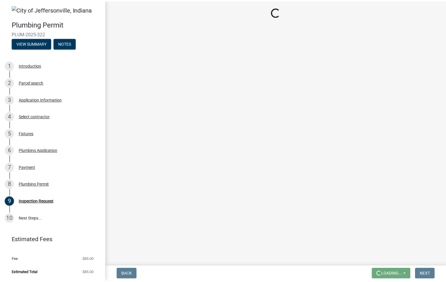
scroll to position [0, 0]
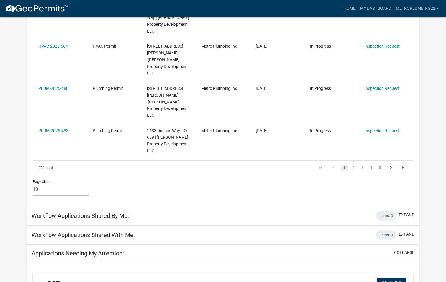
scroll to position [384, 0]
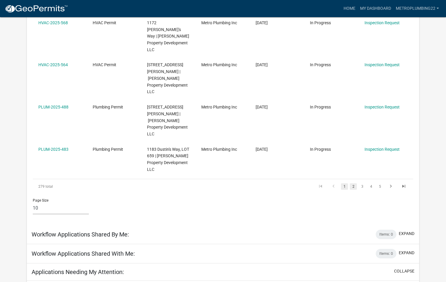
click at [355, 183] on link "2" at bounding box center [353, 186] width 7 height 6
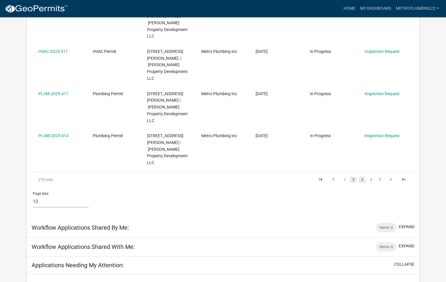
click at [363, 176] on link "3" at bounding box center [362, 179] width 7 height 6
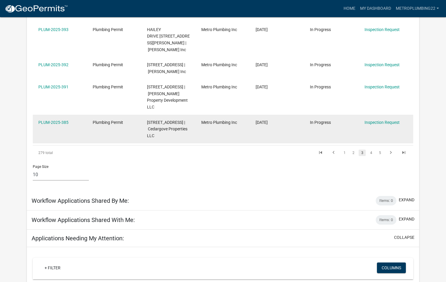
scroll to position [364, 0]
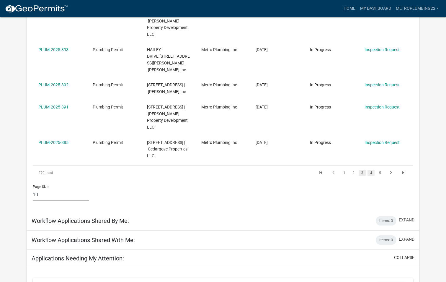
click at [373, 170] on link "4" at bounding box center [371, 173] width 7 height 6
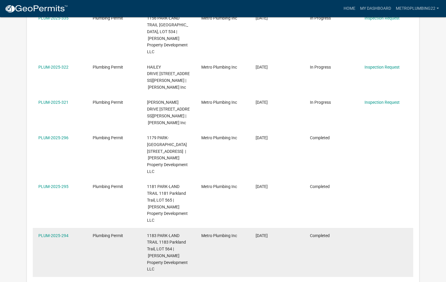
scroll to position [190, 0]
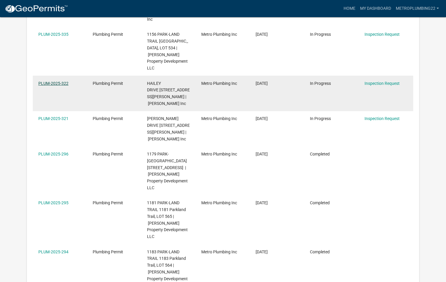
click at [51, 81] on link "PLUM-2025-322" at bounding box center [53, 83] width 30 height 5
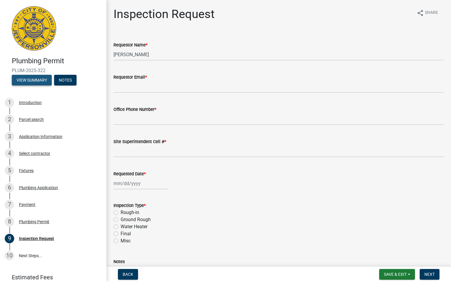
click at [42, 79] on button "View Summary" at bounding box center [32, 80] width 40 height 11
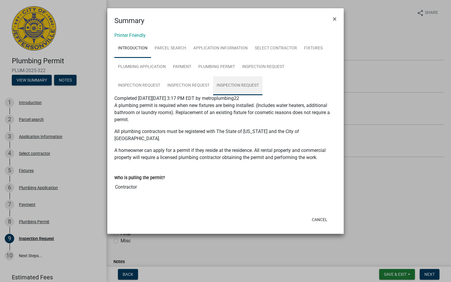
click at [213, 84] on link "Inspection Request" at bounding box center [237, 85] width 49 height 19
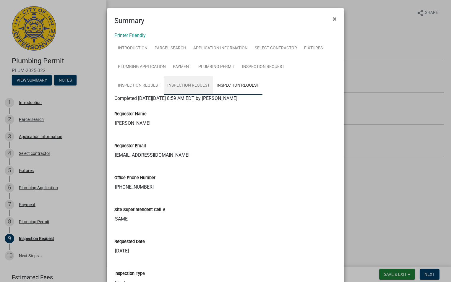
click at [164, 82] on link "Inspection Request" at bounding box center [188, 85] width 49 height 19
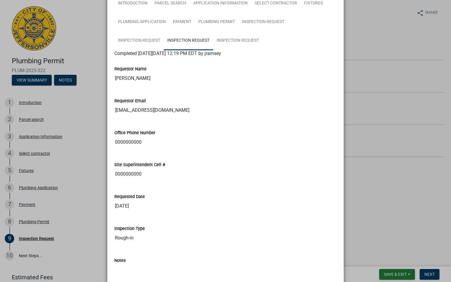
scroll to position [42, 0]
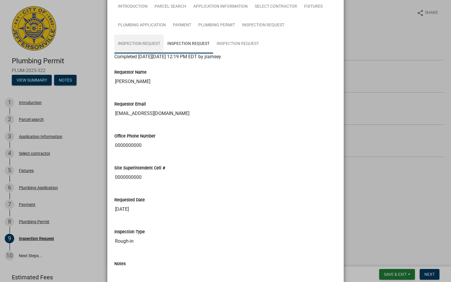
click at [164, 35] on link "Inspection Request" at bounding box center [138, 44] width 49 height 19
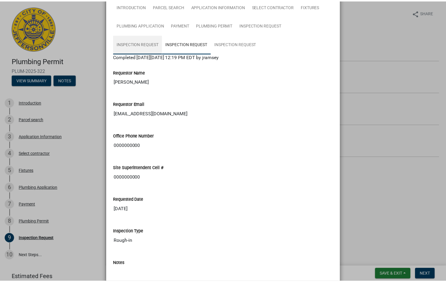
scroll to position [0, 0]
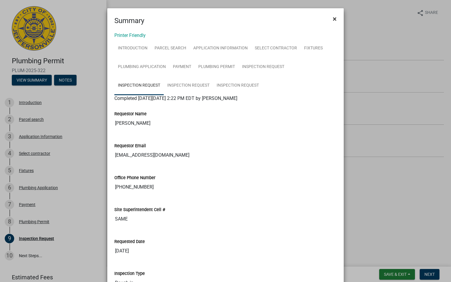
click at [333, 19] on span "×" at bounding box center [335, 19] width 4 height 8
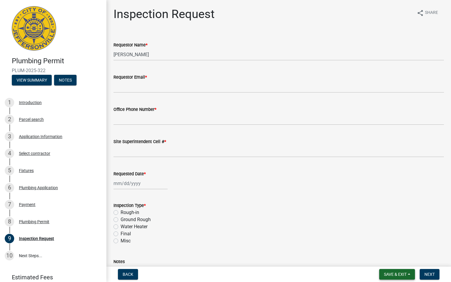
click at [407, 275] on button "Save & Exit" at bounding box center [397, 274] width 36 height 11
drag, startPoint x: 387, startPoint y: 259, endPoint x: 356, endPoint y: 255, distance: 31.3
click at [387, 259] on button "Save & Exit" at bounding box center [390, 259] width 47 height 14
